Goal: Task Accomplishment & Management: Manage account settings

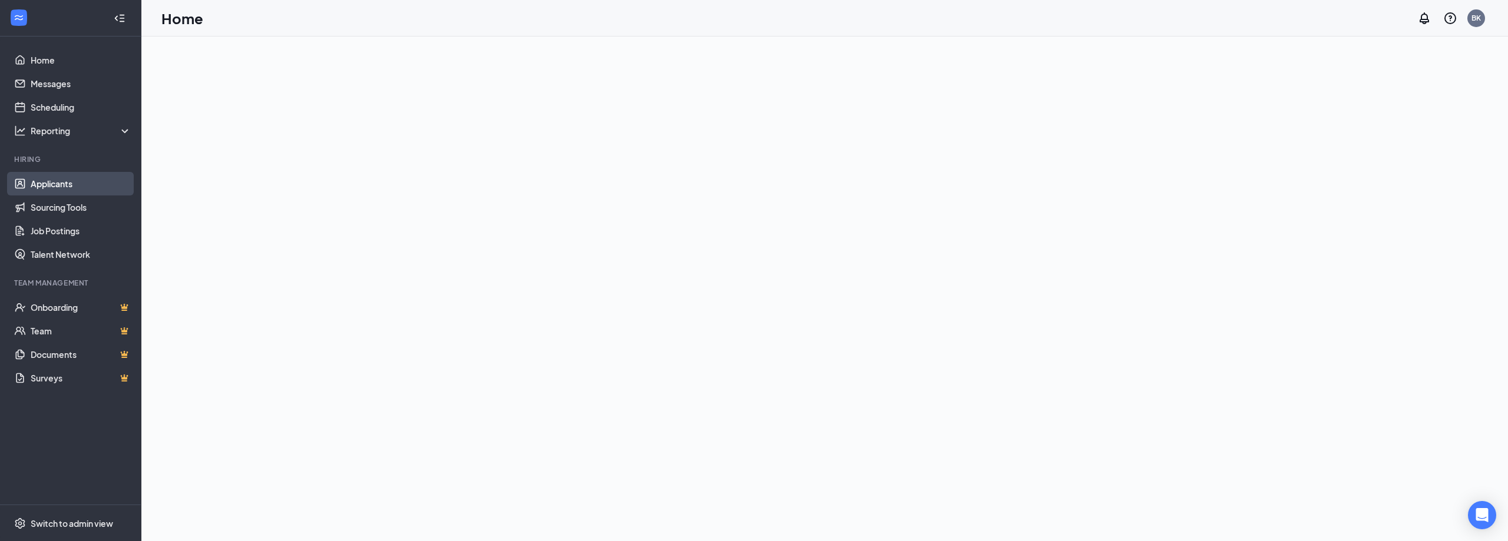
click at [61, 183] on link "Applicants" at bounding box center [81, 184] width 101 height 24
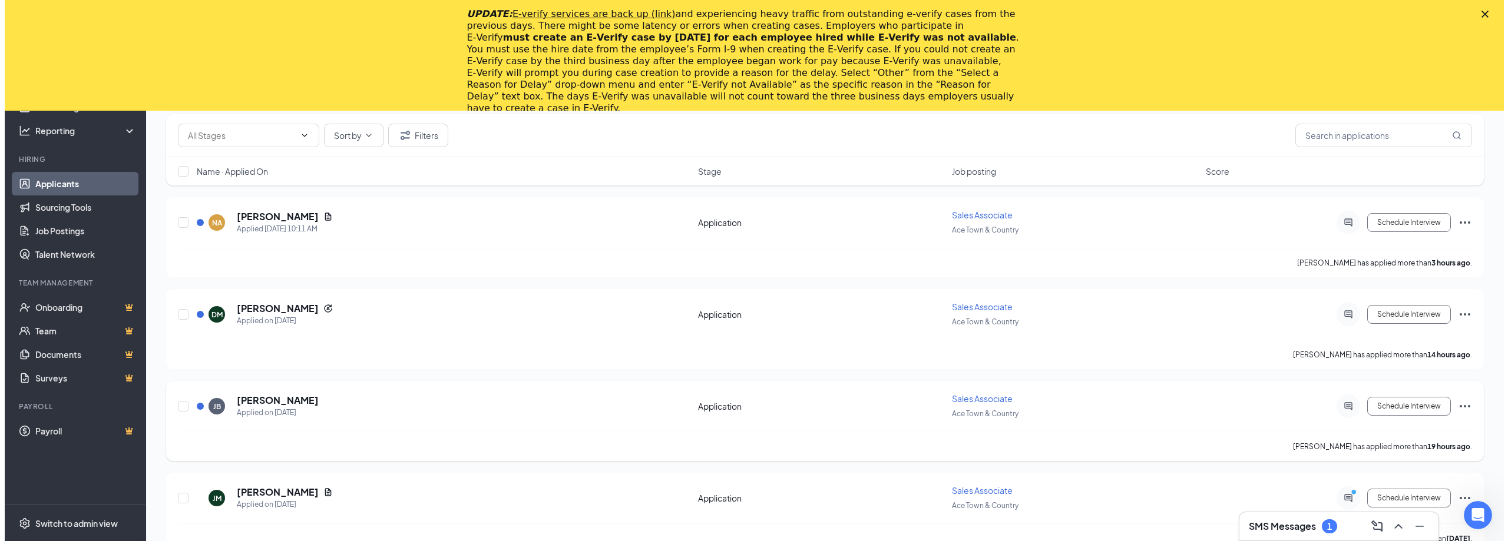
scroll to position [177, 0]
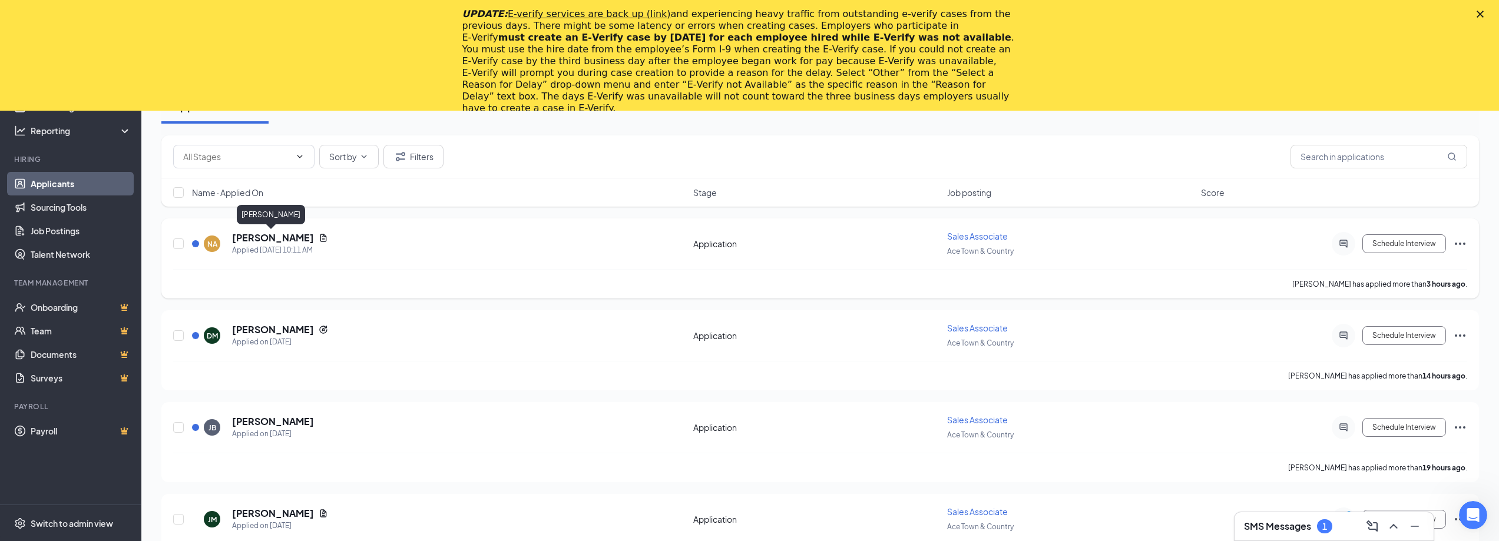
click at [259, 237] on h5 "[PERSON_NAME]" at bounding box center [273, 237] width 82 height 13
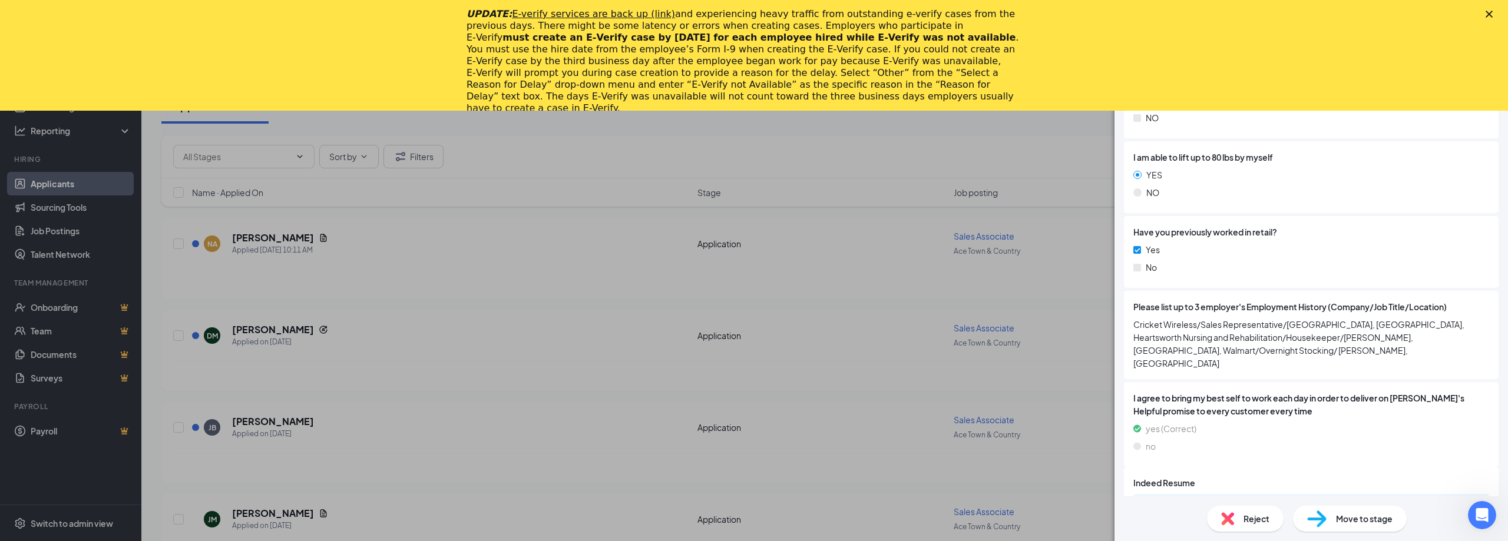
scroll to position [741, 0]
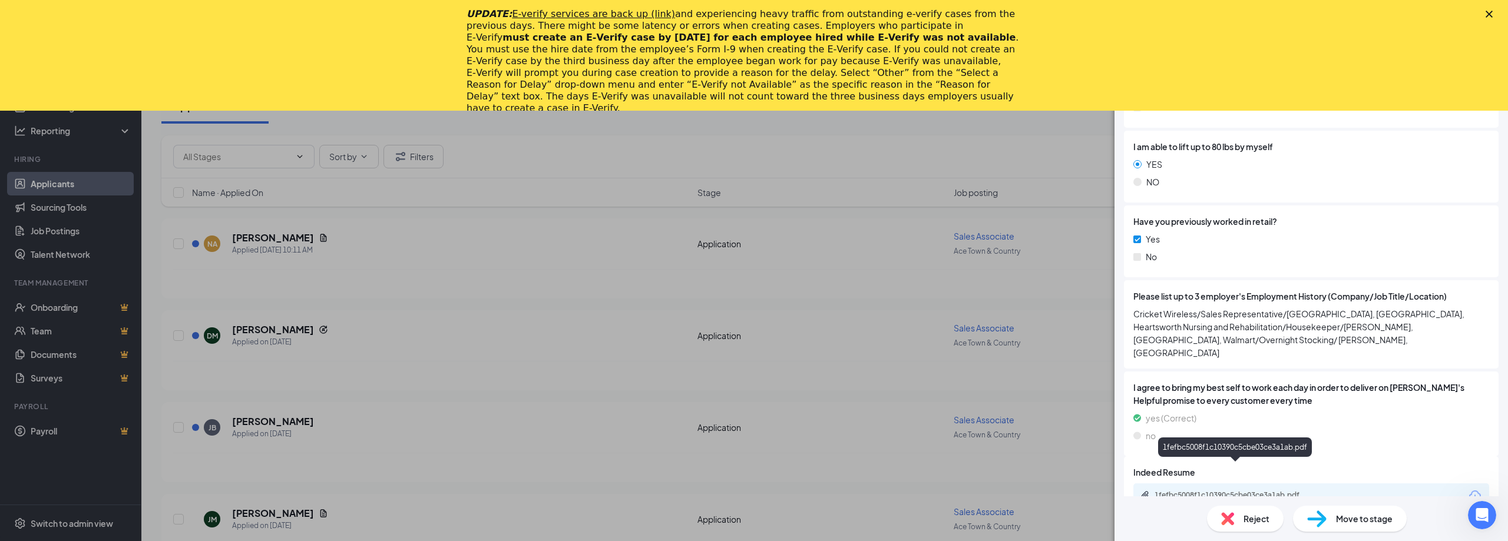
click at [1241, 491] on div "1fefbc5008f1c10390c5cbe03ce3a1ab.pdf" at bounding box center [1236, 495] width 165 height 9
click at [481, 300] on div "NA [PERSON_NAME] Sales Associate at Ace Town & Country Add a tag Application Me…" at bounding box center [754, 270] width 1508 height 541
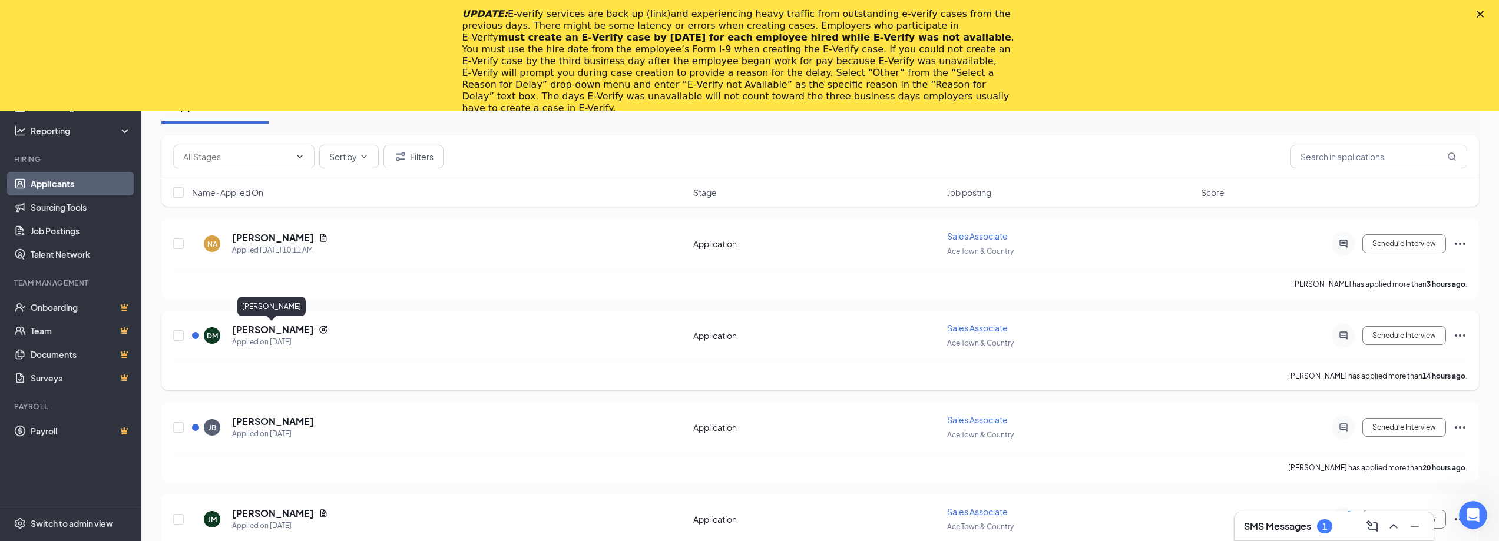
click at [279, 324] on h5 "[PERSON_NAME]" at bounding box center [273, 329] width 82 height 13
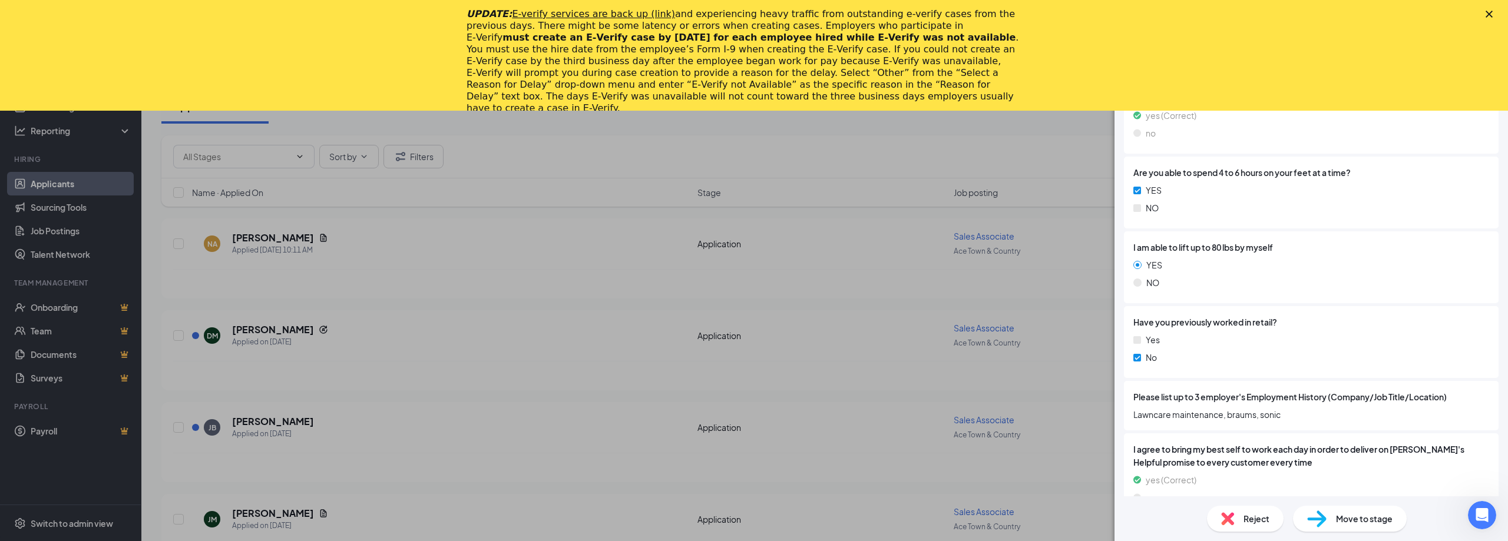
scroll to position [695, 0]
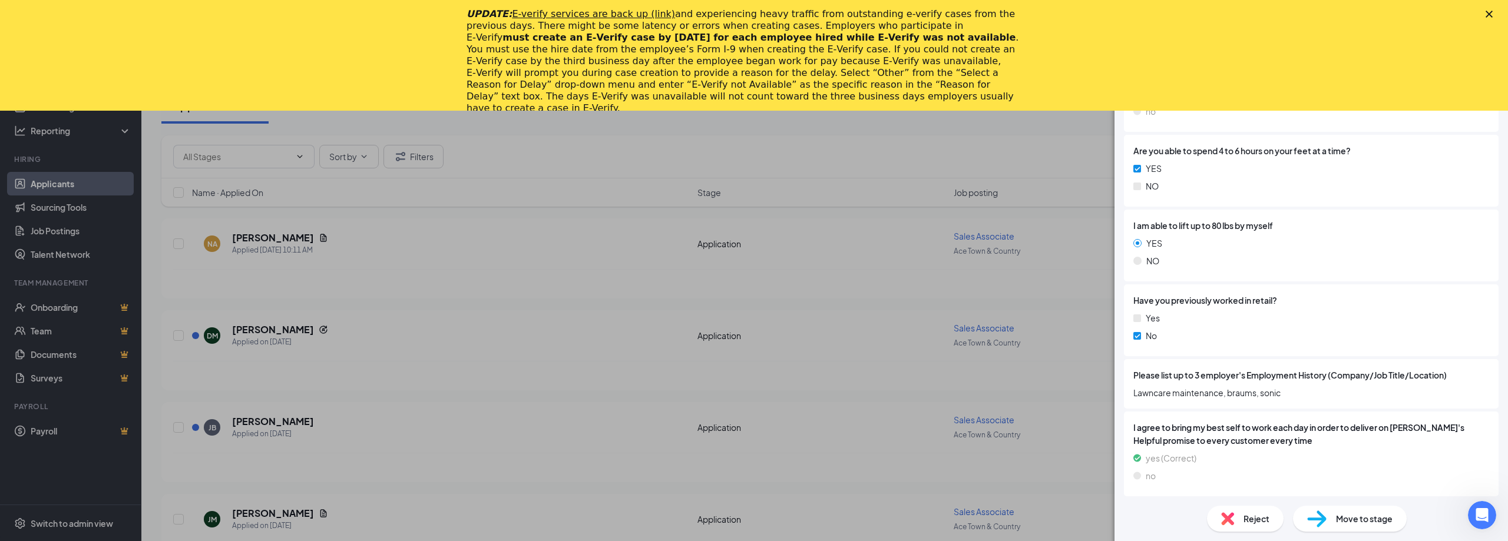
click at [353, 379] on div "DM [PERSON_NAME] Sales Associate at Ace Town & Country Add a tag Application Me…" at bounding box center [754, 270] width 1508 height 541
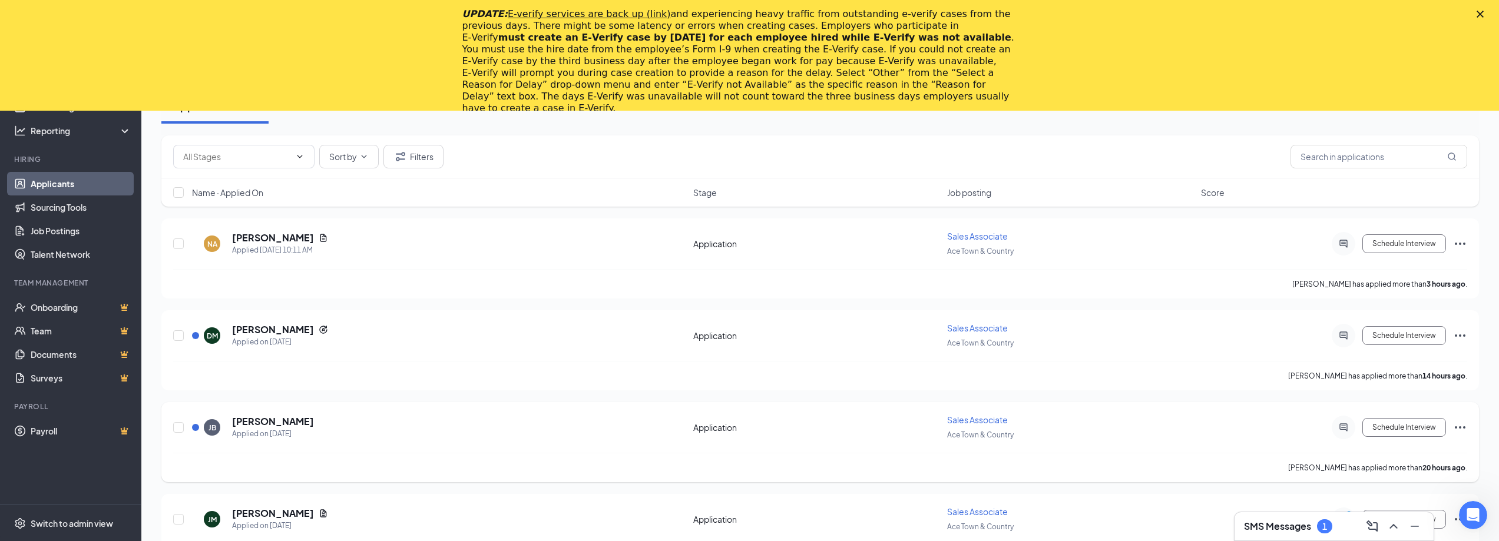
click at [277, 418] on h5 "[PERSON_NAME]" at bounding box center [273, 421] width 82 height 13
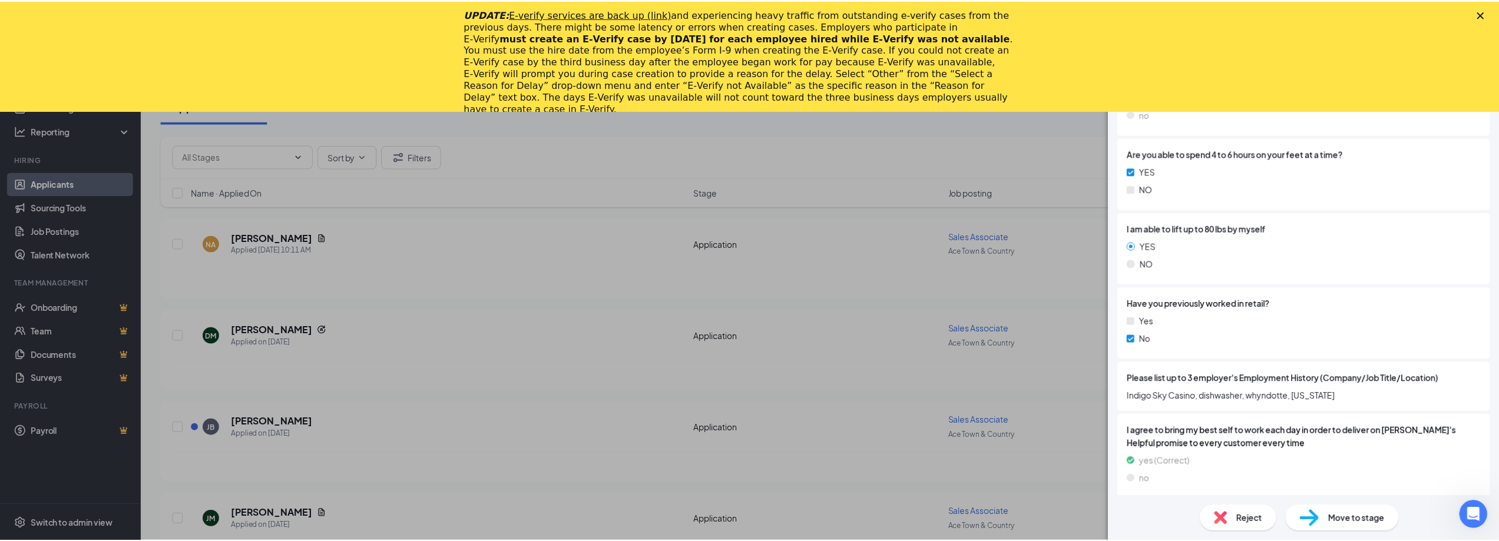
scroll to position [662, 0]
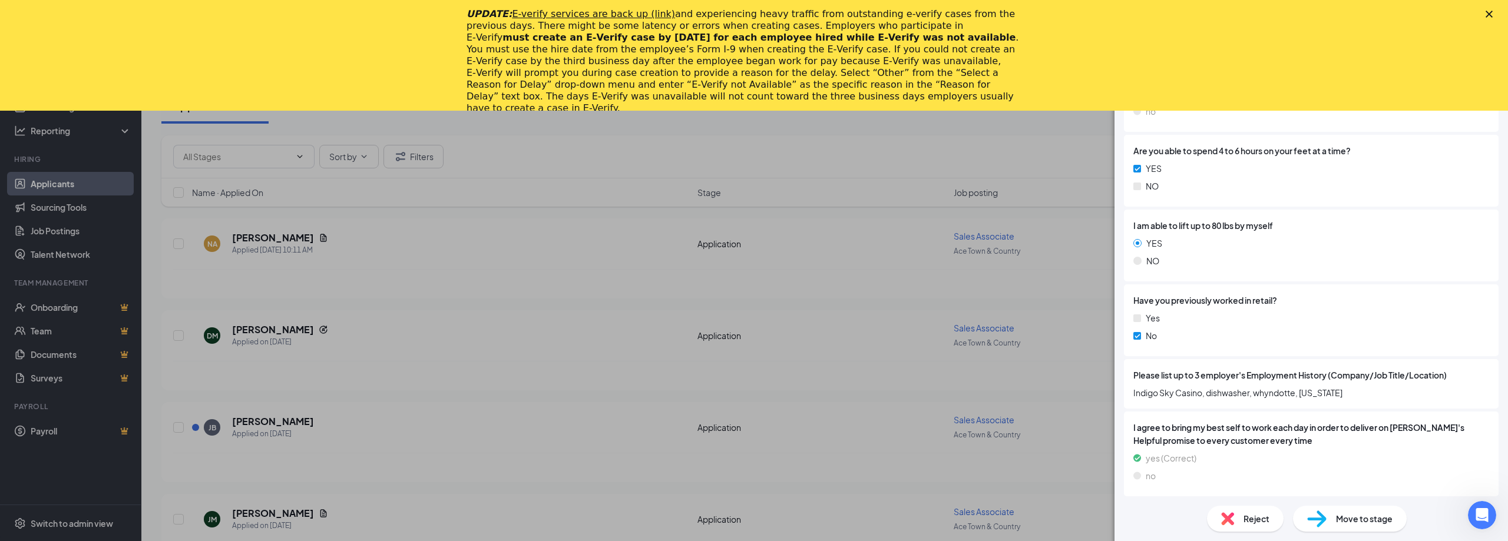
click at [266, 275] on div "[PERSON_NAME] Sales Associate at Ace Town & Country Add a tag Application Messa…" at bounding box center [754, 270] width 1508 height 541
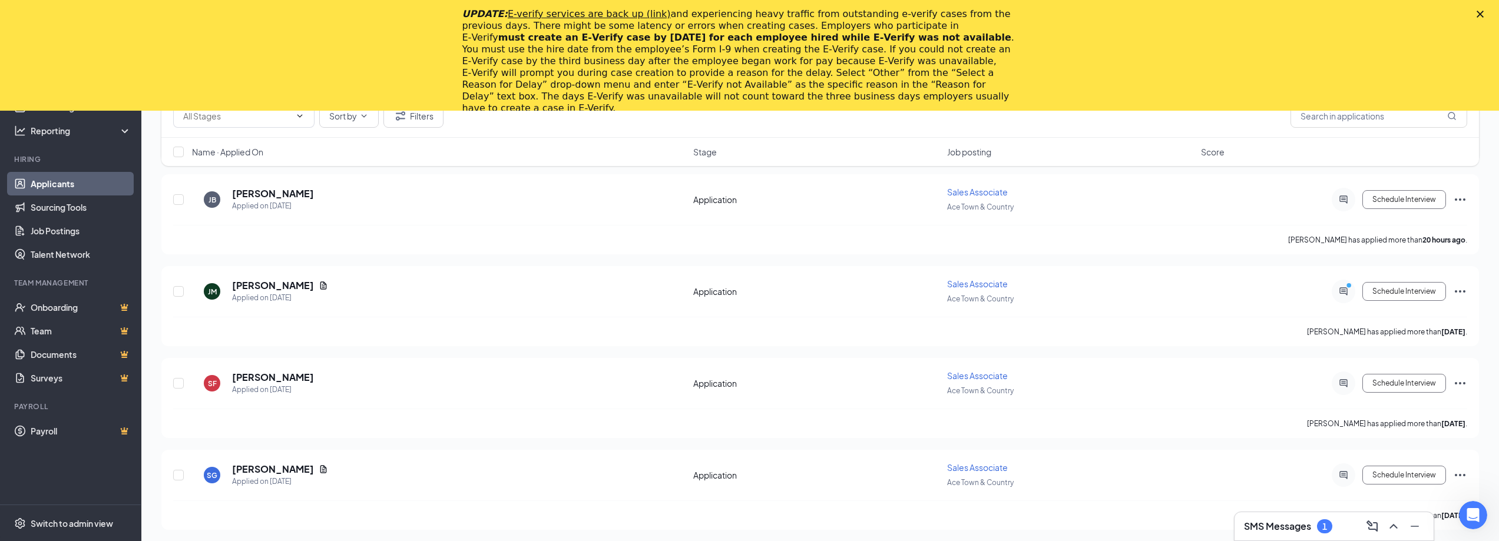
scroll to position [412, 0]
